Goal: Information Seeking & Learning: Check status

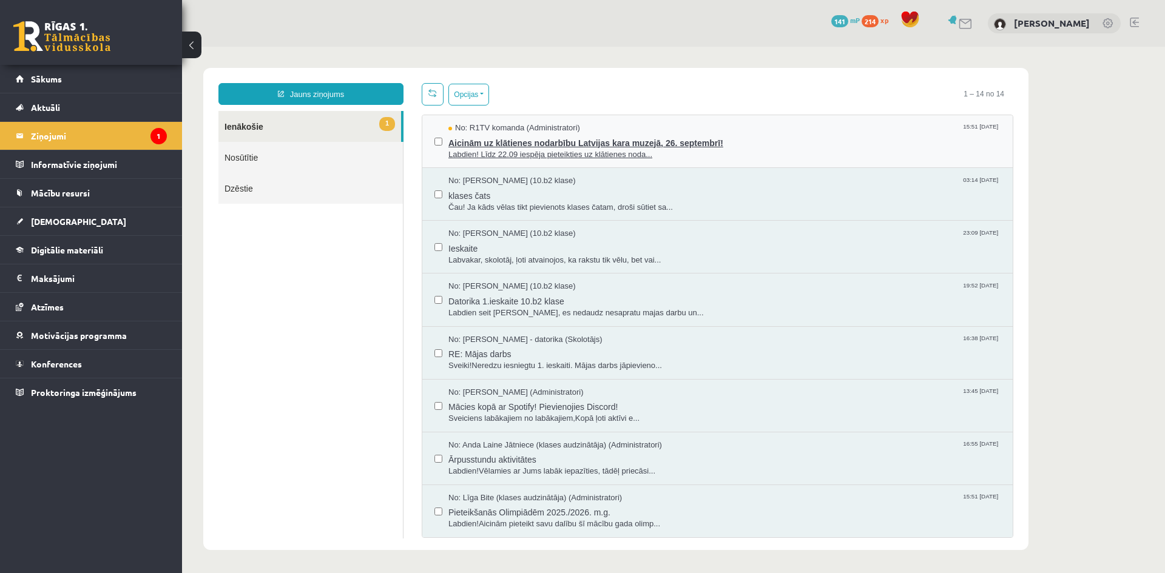
click at [519, 149] on span "Labdien! Līdz 22.09 iespēja pieteikties uz klātienes noda..." at bounding box center [724, 155] width 552 height 12
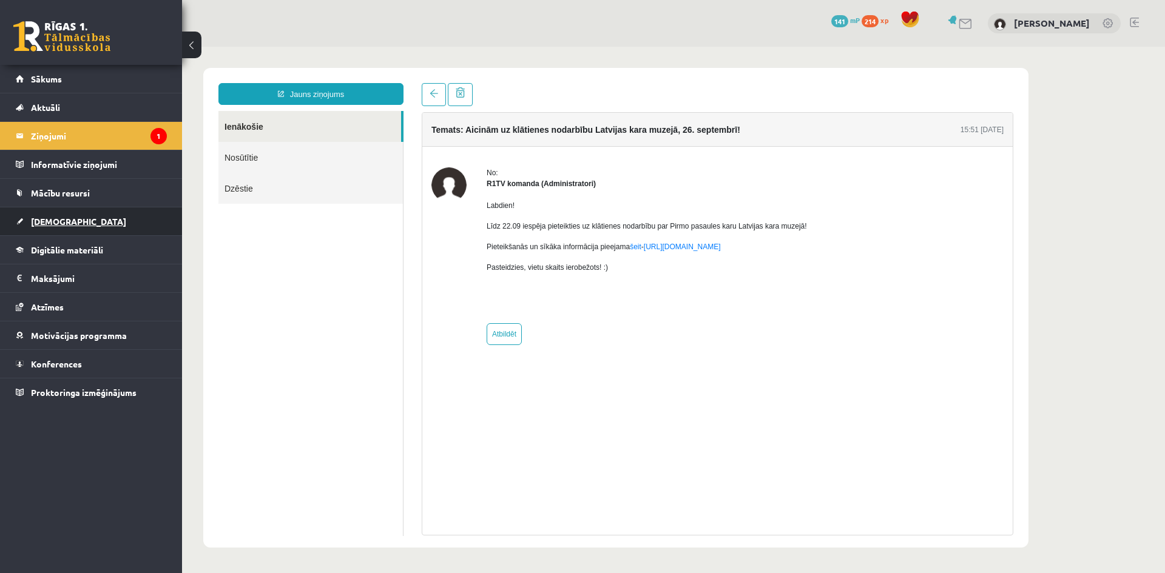
click at [62, 227] on link "[DEMOGRAPHIC_DATA]" at bounding box center [91, 222] width 151 height 28
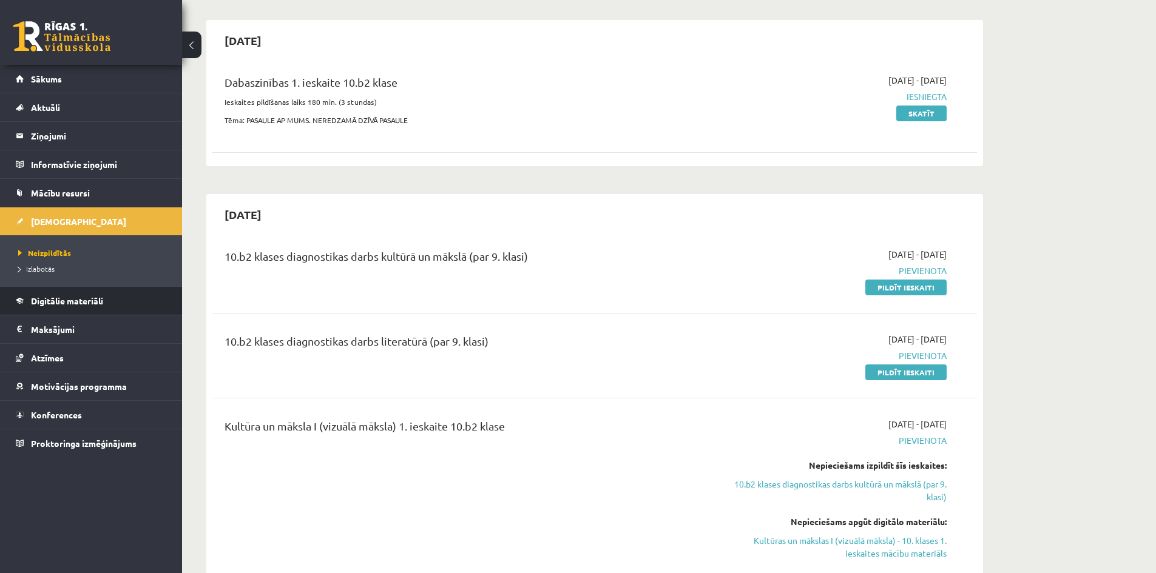
scroll to position [121, 0]
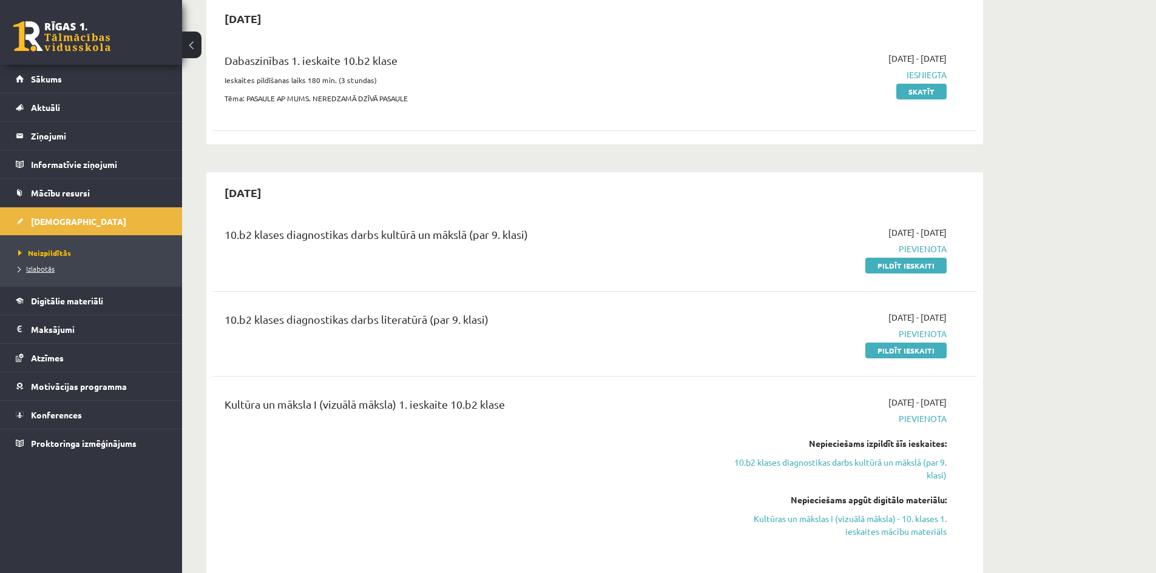
click at [53, 266] on span "Izlabotās" at bounding box center [36, 269] width 36 height 10
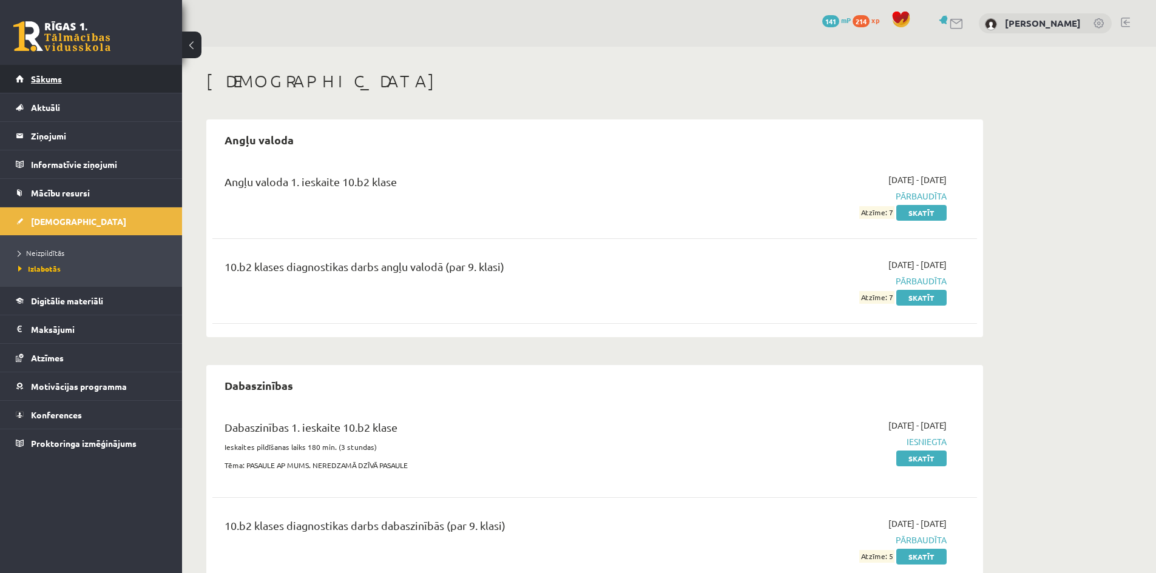
click at [35, 87] on link "Sākums" at bounding box center [91, 79] width 151 height 28
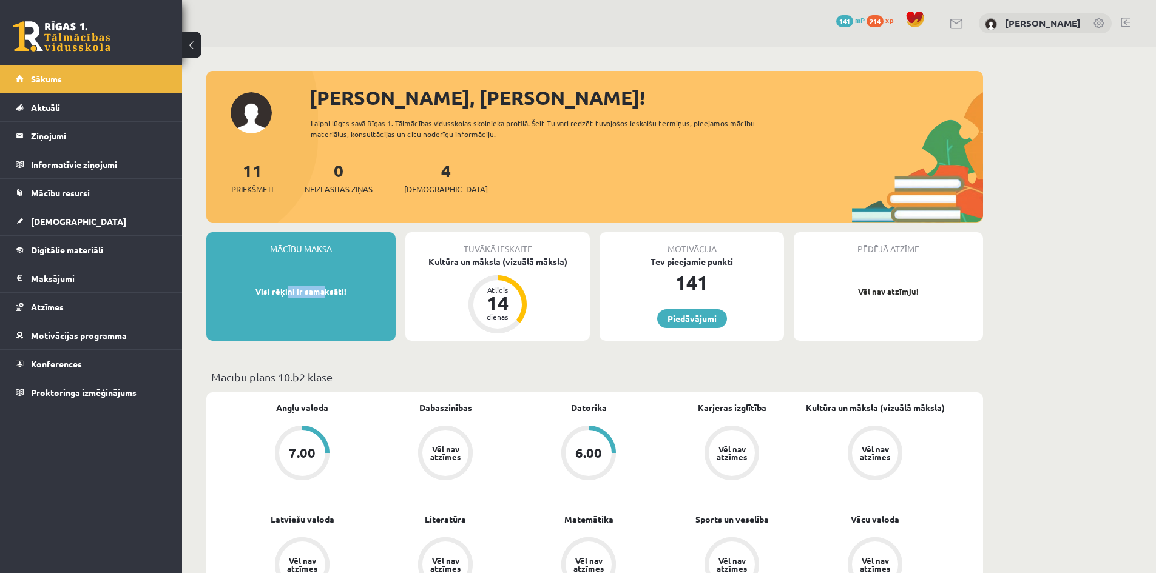
drag, startPoint x: 287, startPoint y: 288, endPoint x: 327, endPoint y: 306, distance: 44.0
click at [324, 288] on p "Visi rēķini ir samaksāti!" at bounding box center [300, 292] width 177 height 12
click at [325, 316] on div "Mācību maksa Visi rēķini ir samaksāti!" at bounding box center [300, 286] width 189 height 109
click at [68, 218] on link "[DEMOGRAPHIC_DATA]" at bounding box center [91, 222] width 151 height 28
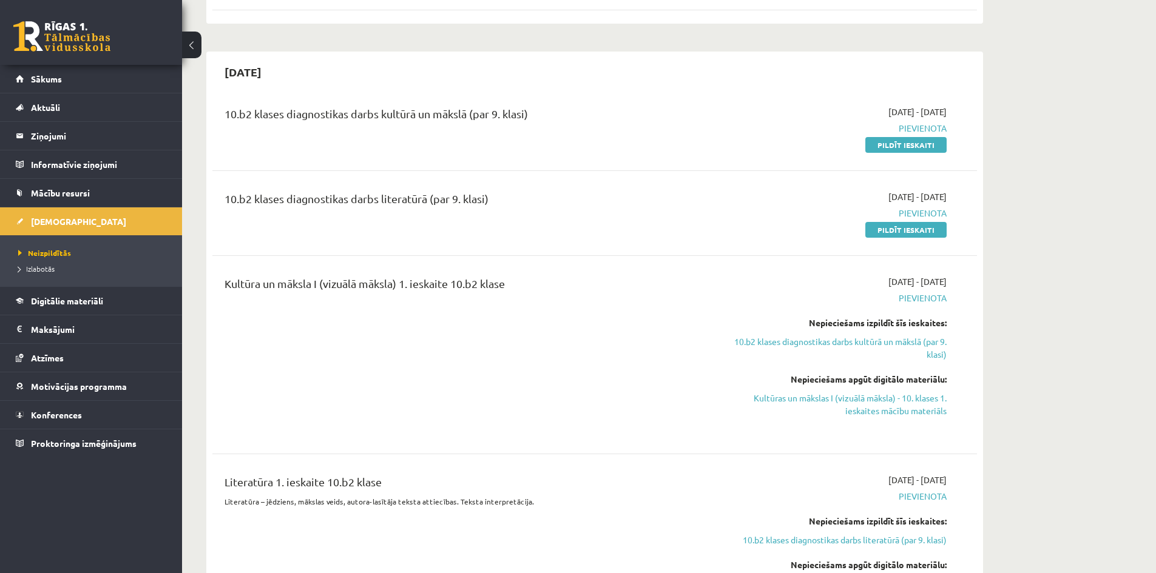
scroll to position [243, 0]
